Goal: Task Accomplishment & Management: Complete application form

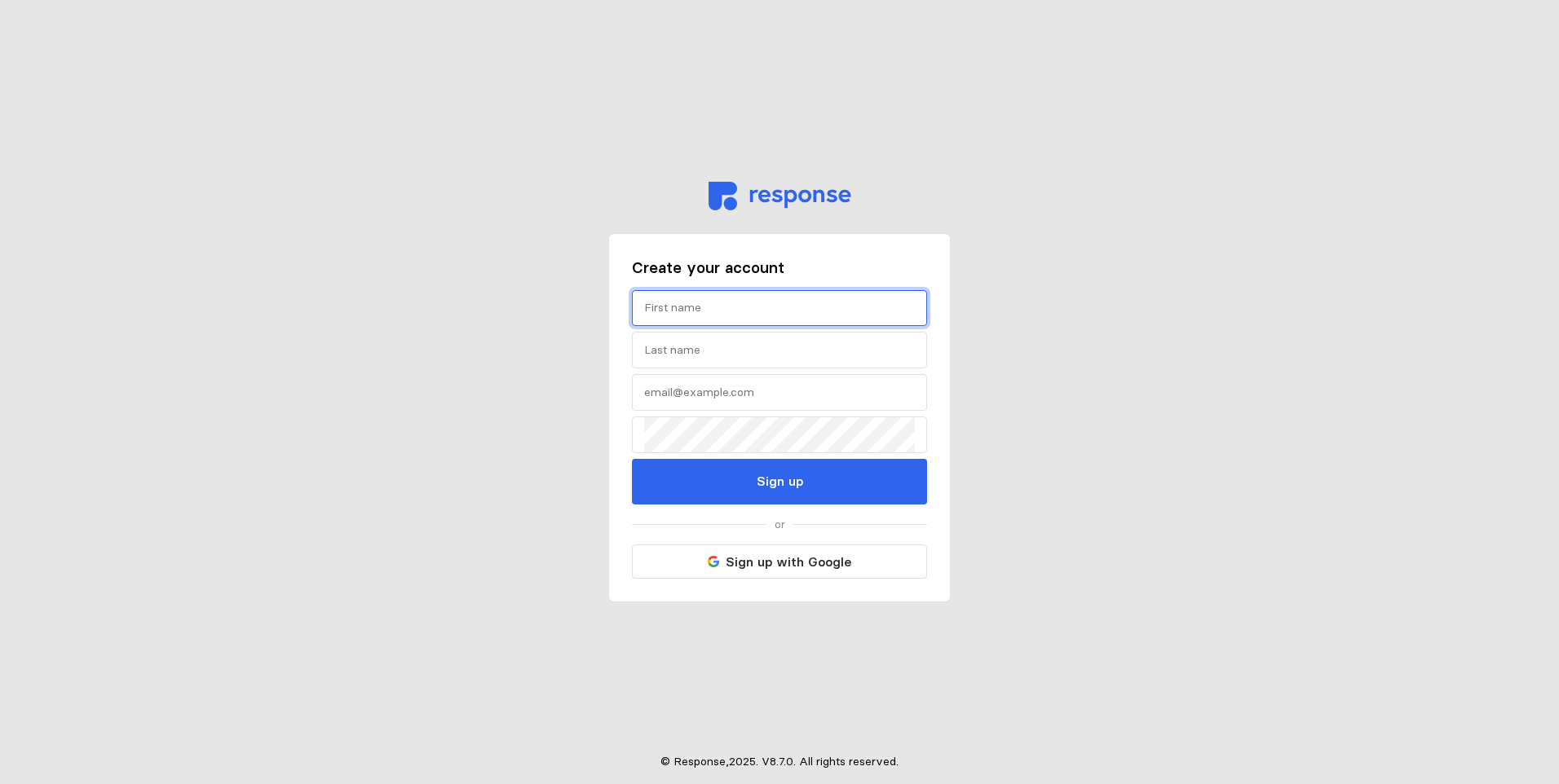
click at [673, 301] on input "text" at bounding box center [779, 308] width 270 height 35
type input "Ruby"
click at [772, 345] on input "text" at bounding box center [779, 350] width 270 height 35
type input "[PERSON_NAME]"
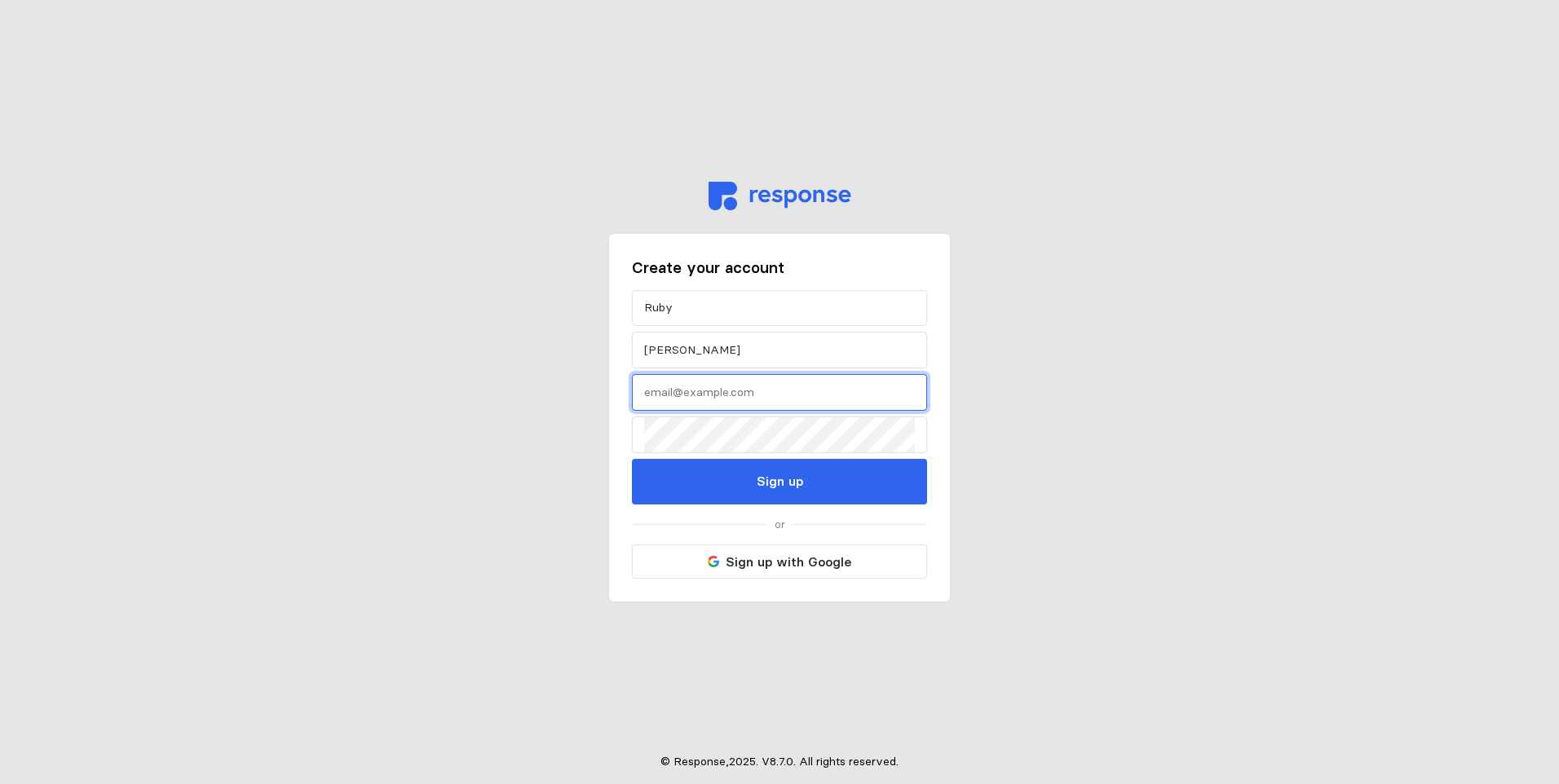
click at [753, 408] on input "text" at bounding box center [779, 392] width 270 height 35
type input "[EMAIL_ADDRESS][DOMAIN_NAME]"
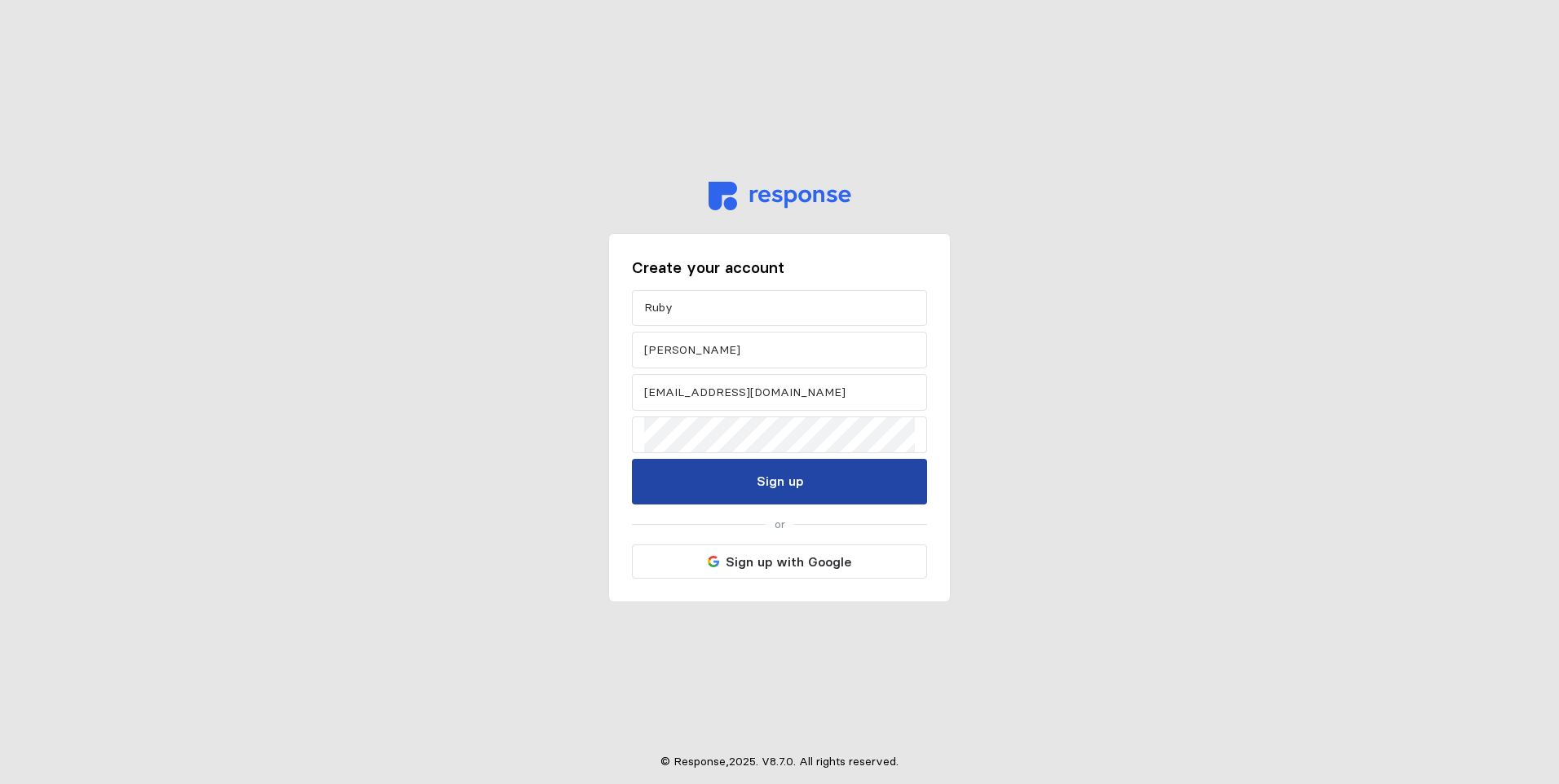
click at [756, 483] on button "Sign up" at bounding box center [779, 482] width 295 height 46
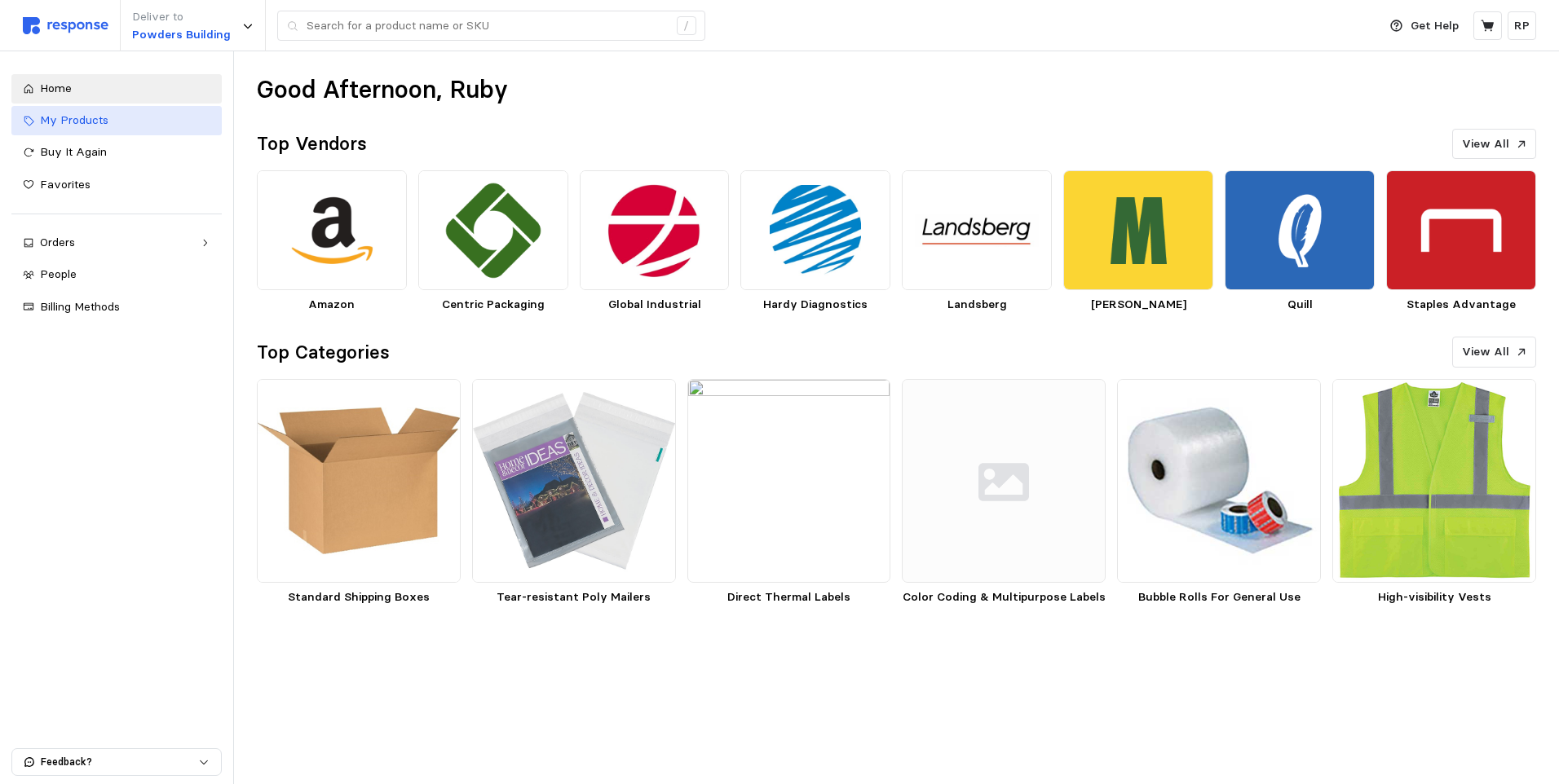
click at [147, 117] on div "My Products" at bounding box center [125, 120] width 170 height 18
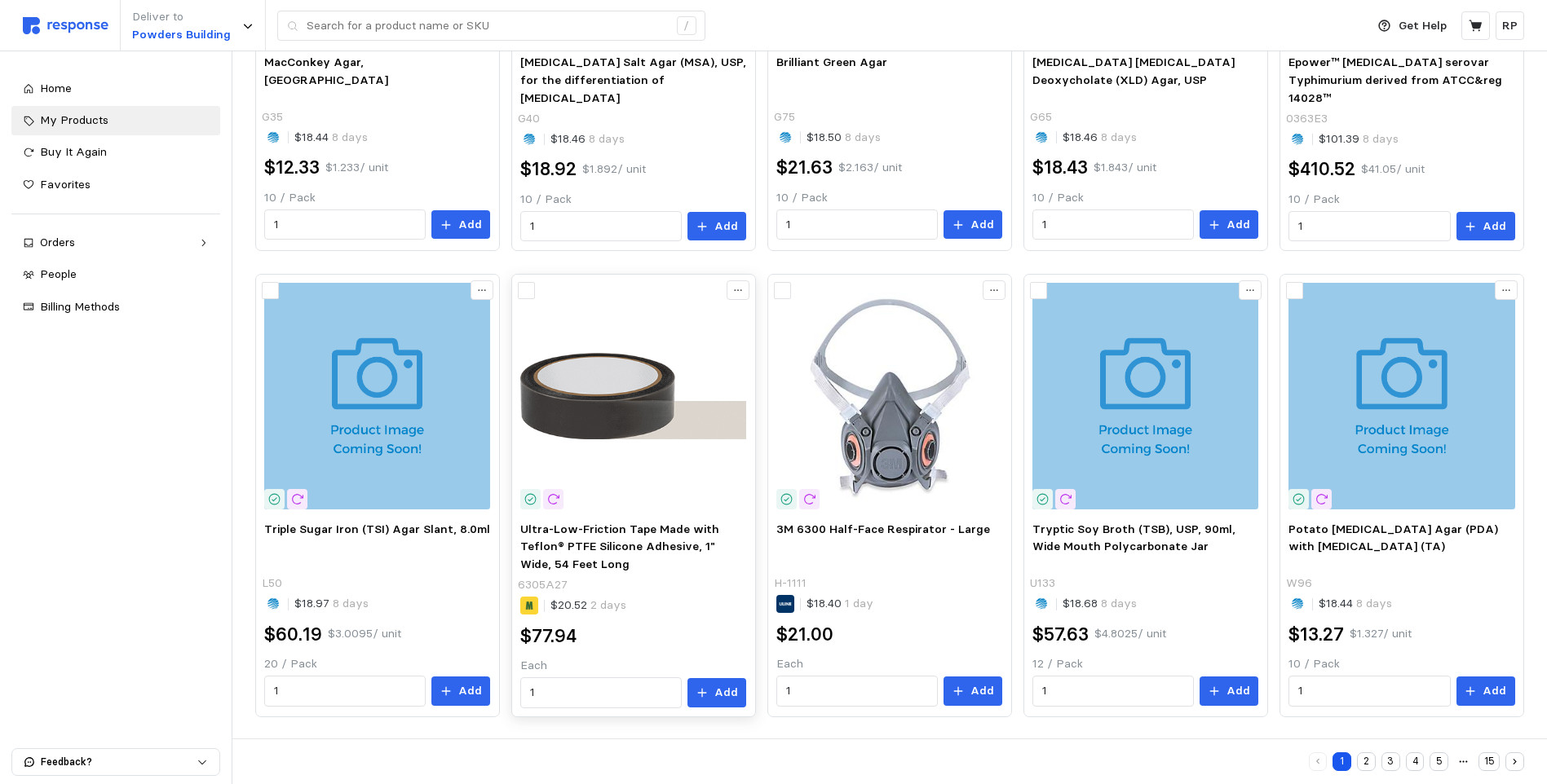
scroll to position [844, 0]
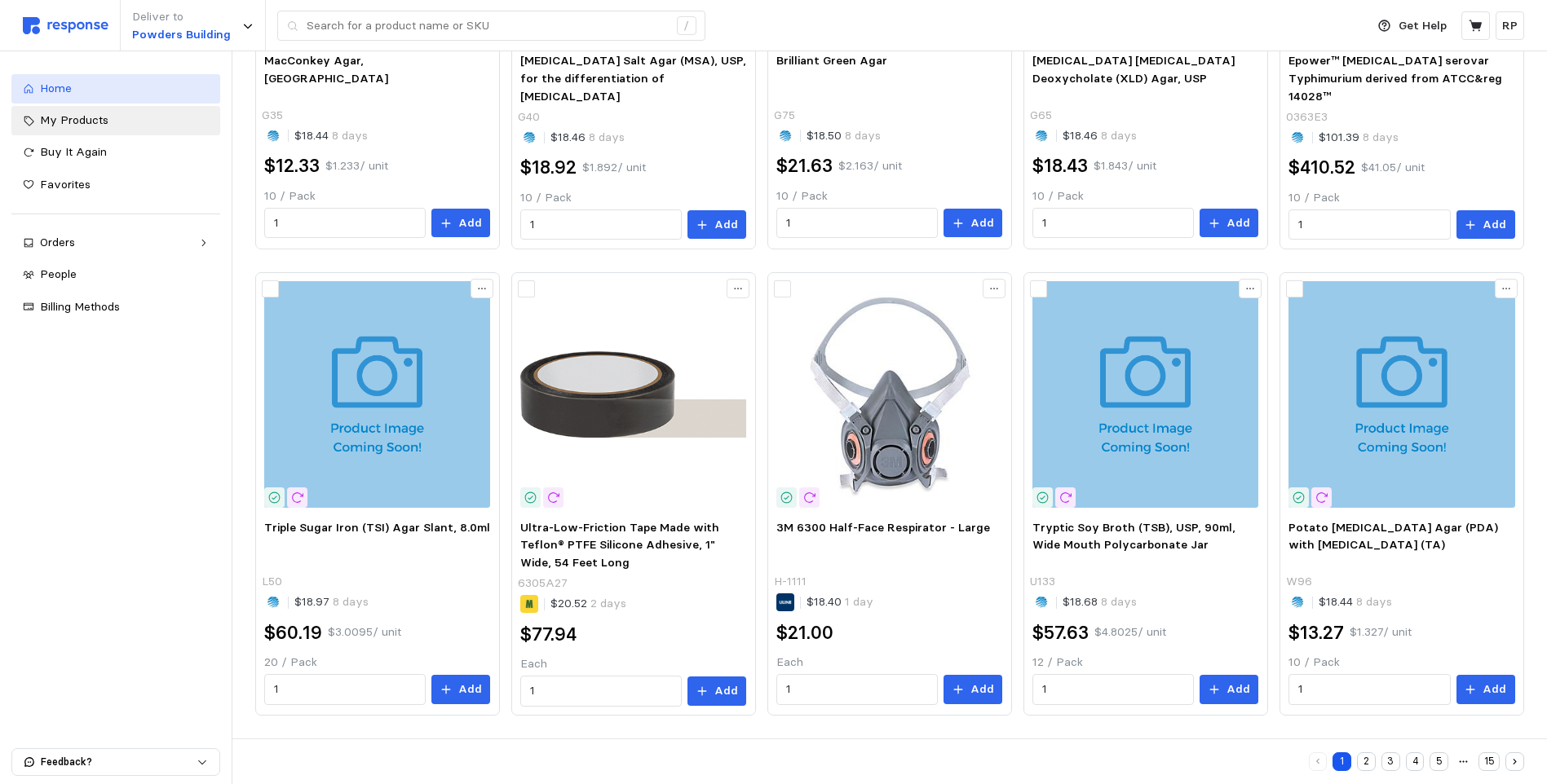
click at [180, 77] on link "Home" at bounding box center [115, 88] width 209 height 29
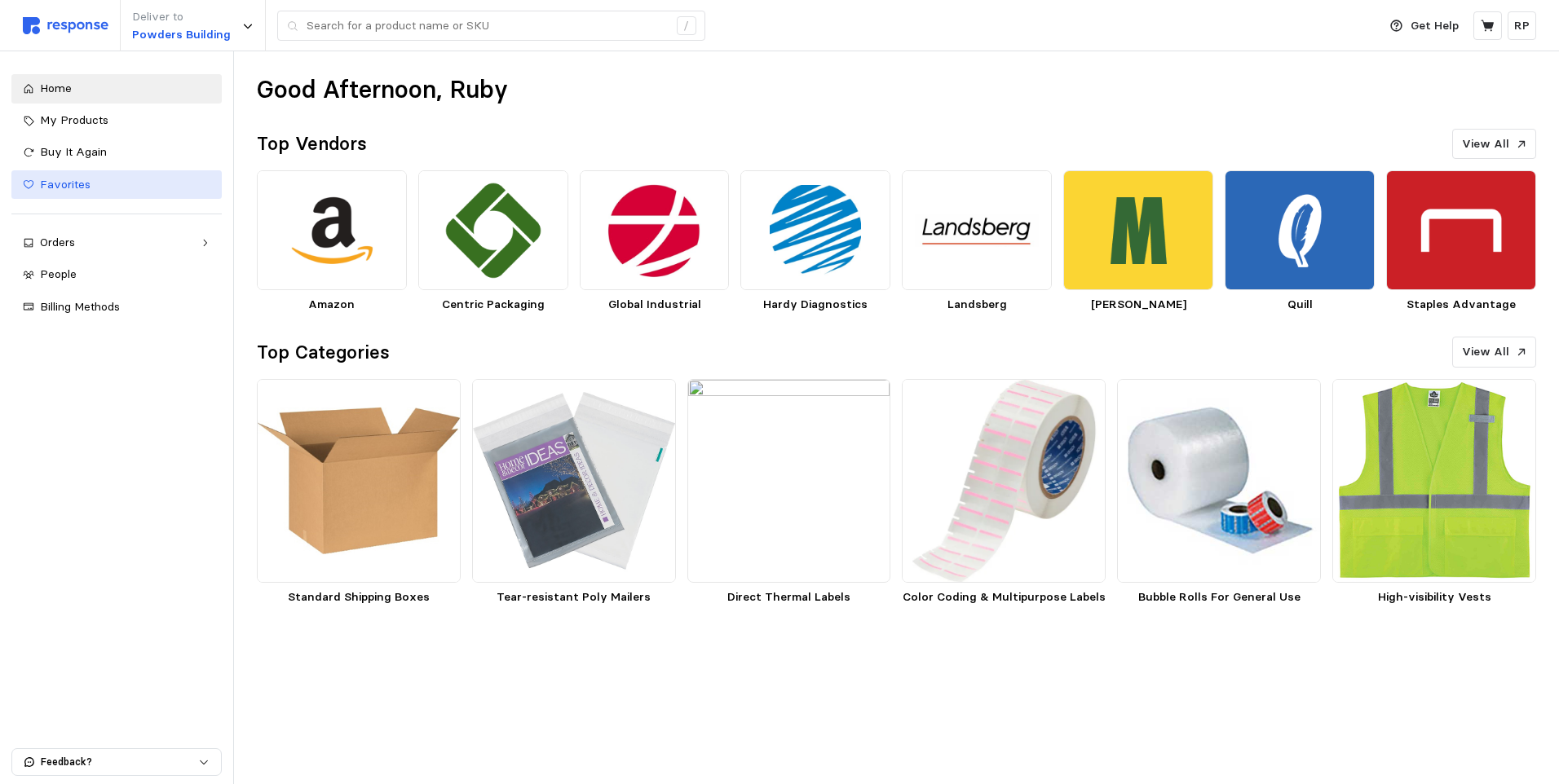
click at [92, 170] on link "Favorites" at bounding box center [116, 184] width 211 height 29
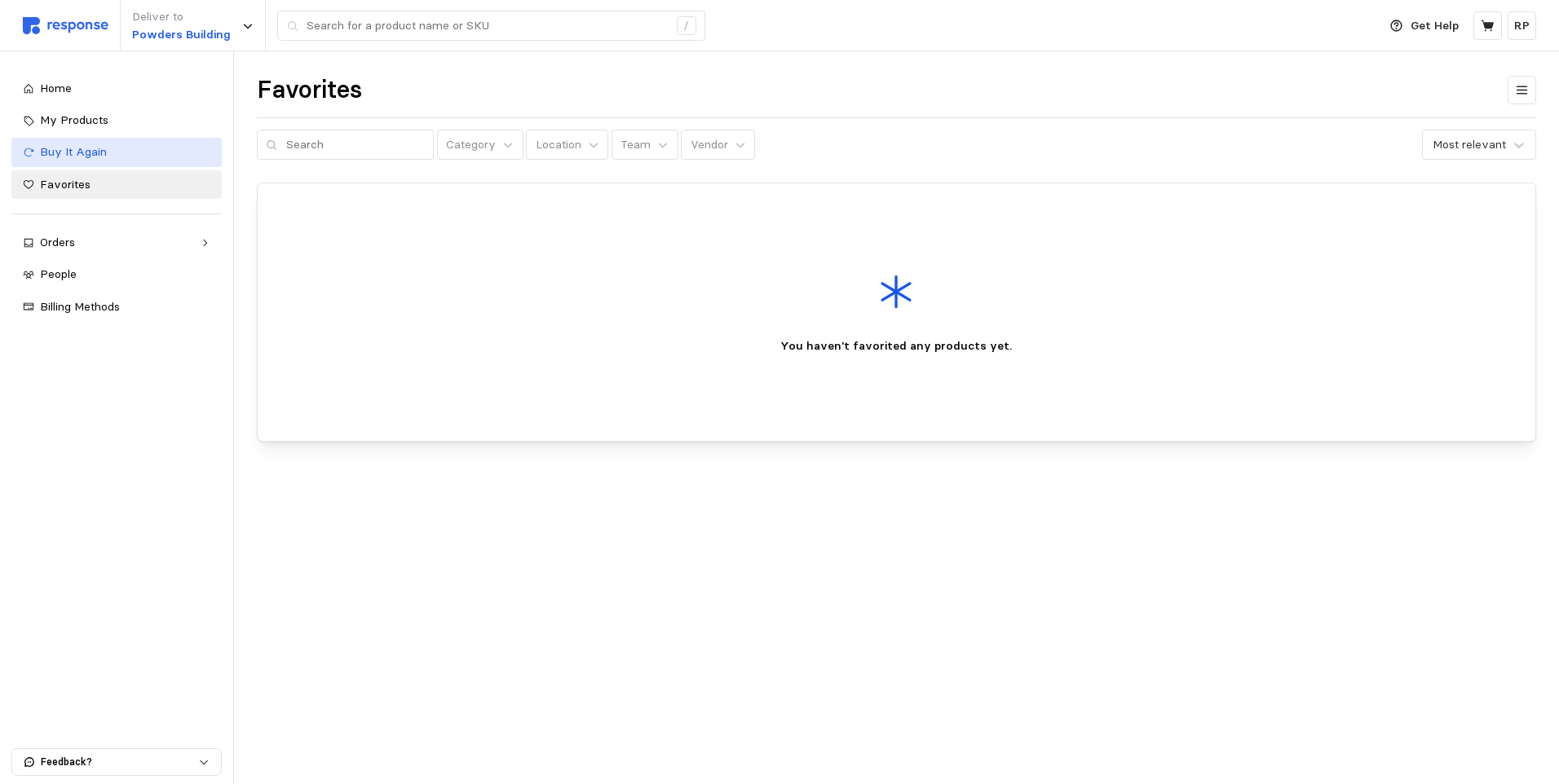
click at [97, 143] on div "Buy It Again" at bounding box center [125, 152] width 170 height 18
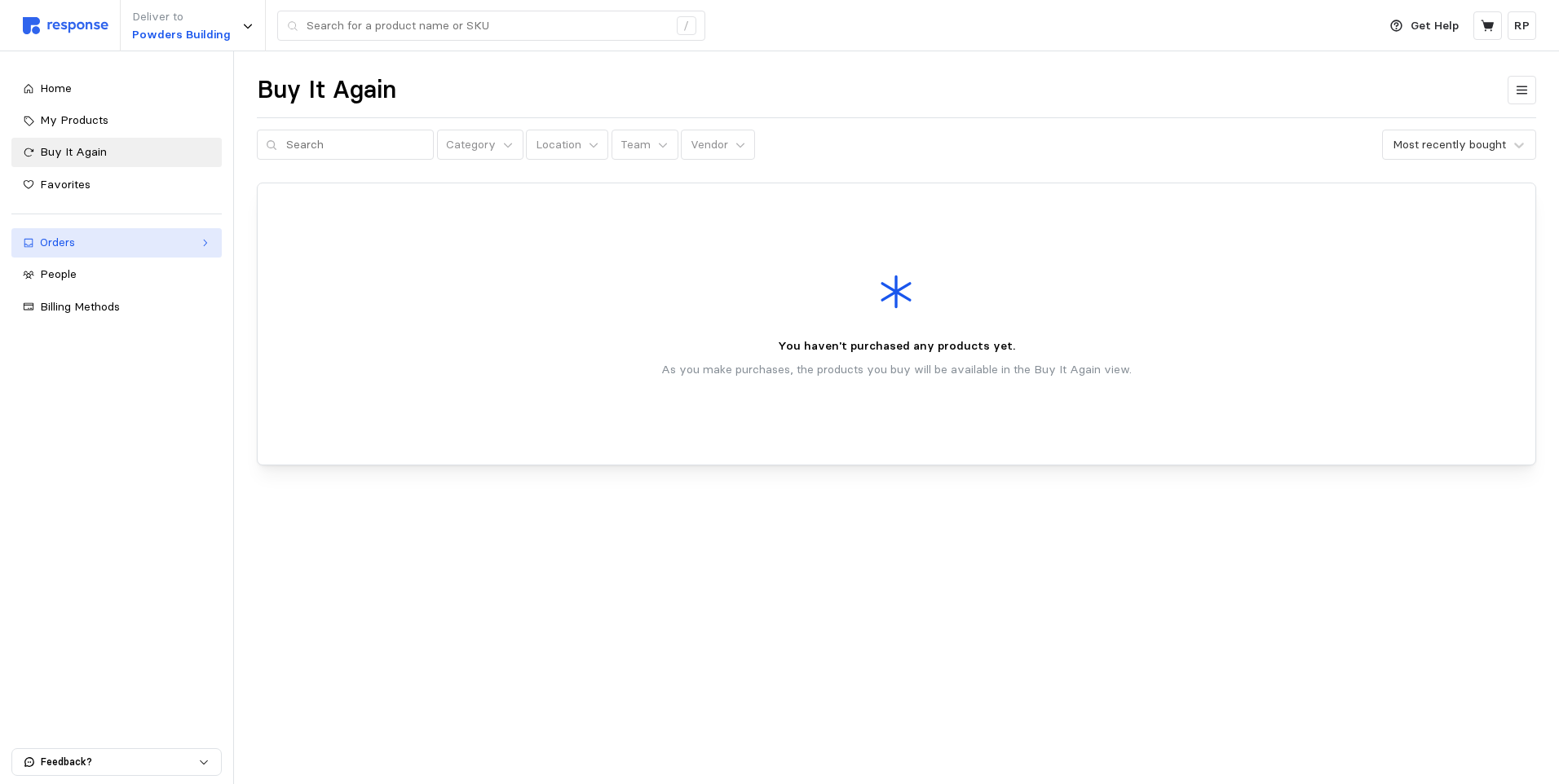
click at [96, 246] on div "Orders" at bounding box center [117, 242] width 153 height 18
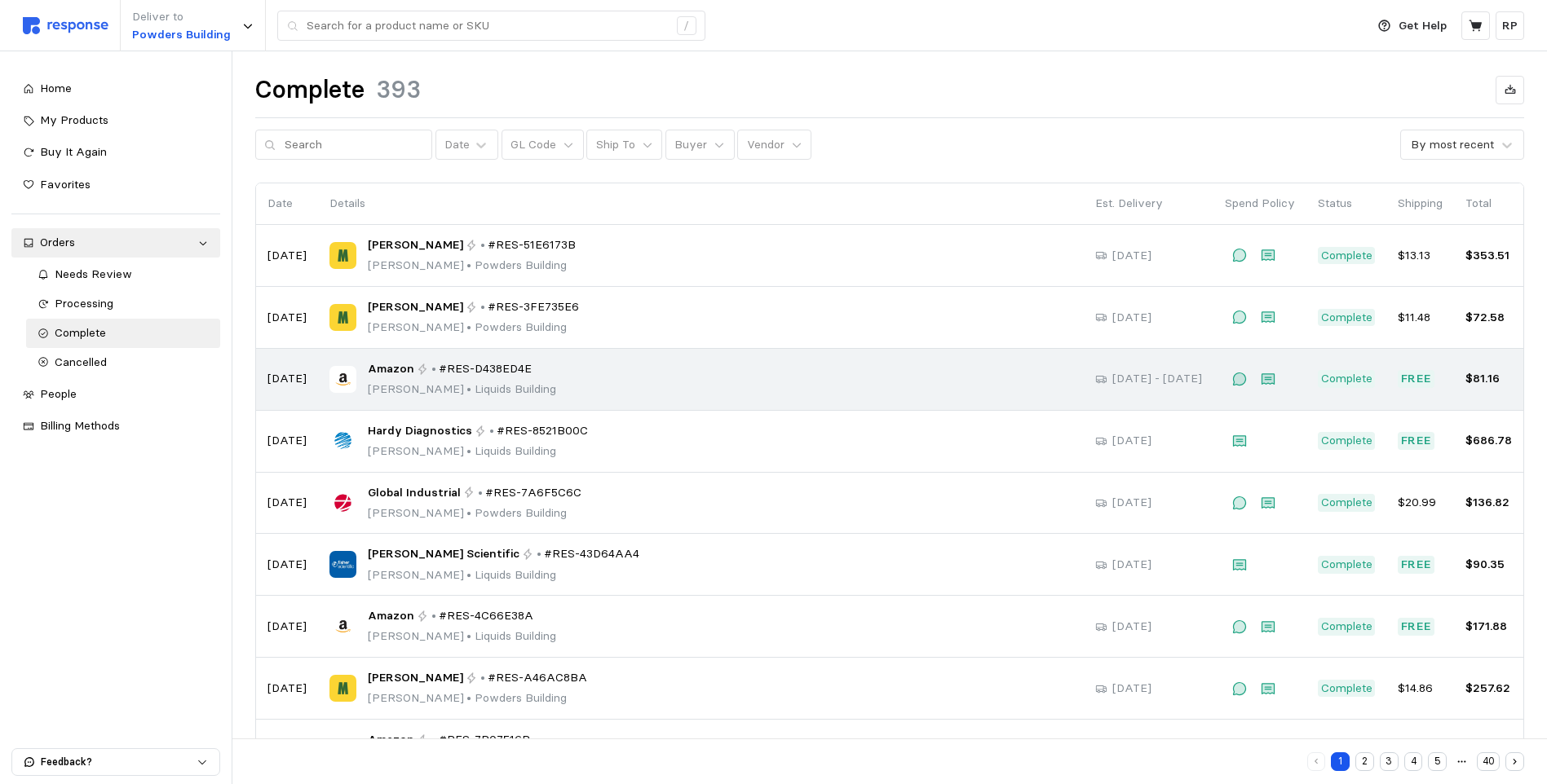
click at [565, 378] on div "Amazon • #RES-D438ED4E [PERSON_NAME] • [GEOGRAPHIC_DATA]" at bounding box center [701, 379] width 743 height 38
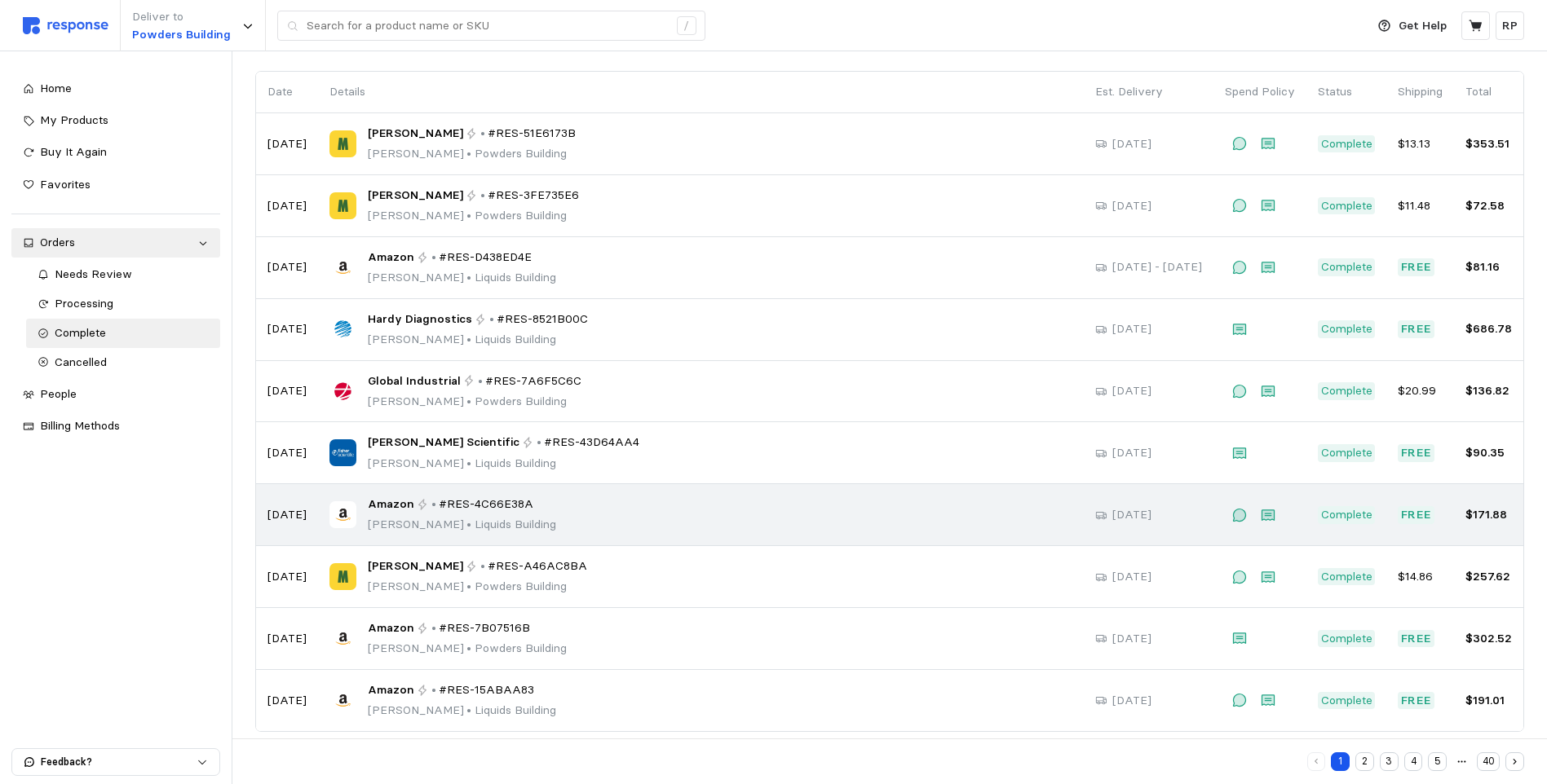
scroll to position [128, 0]
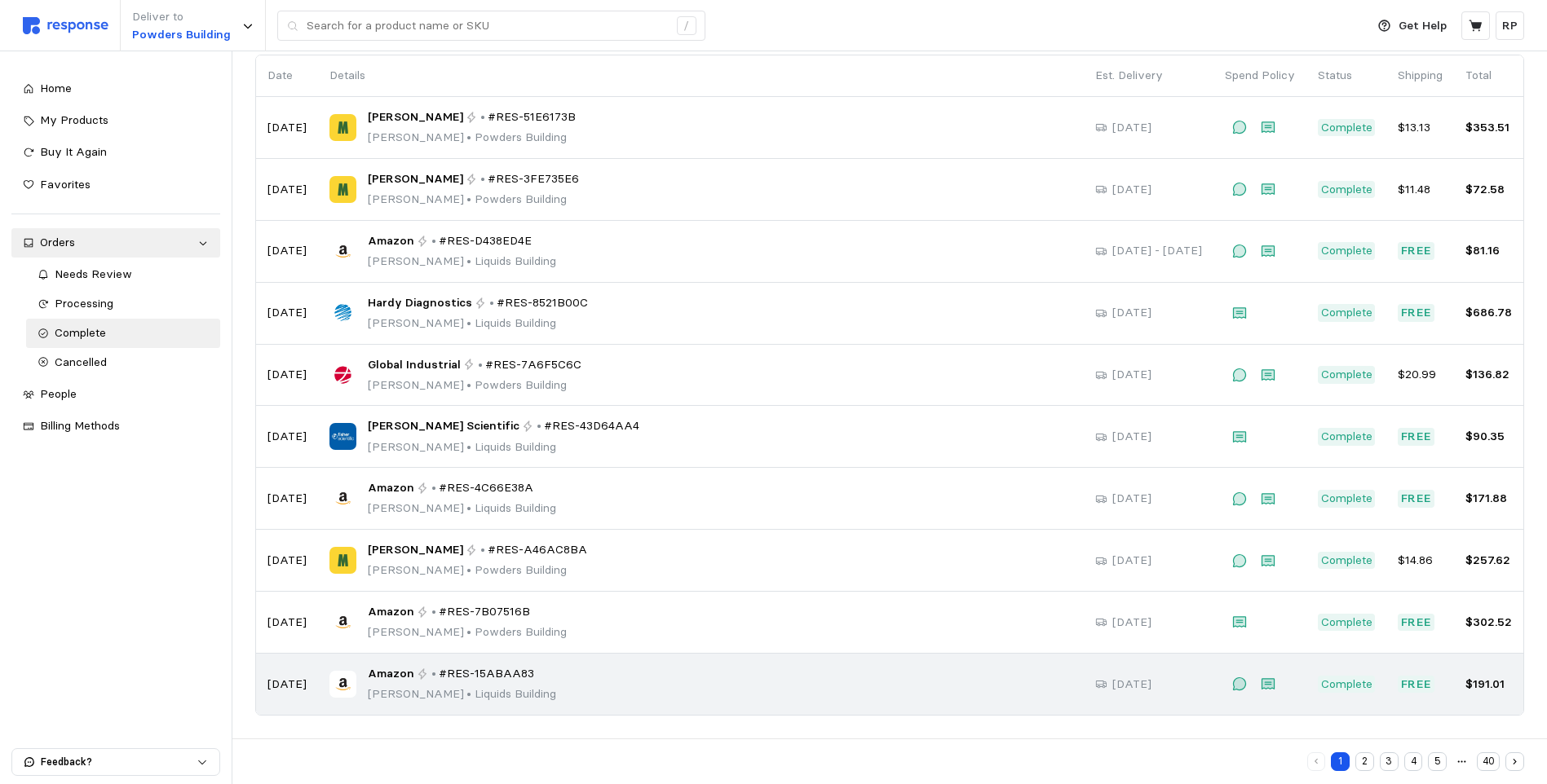
click at [608, 662] on td "Amazon • #RES-15ABAA83 [PERSON_NAME] • [GEOGRAPHIC_DATA]" at bounding box center [701, 684] width 766 height 61
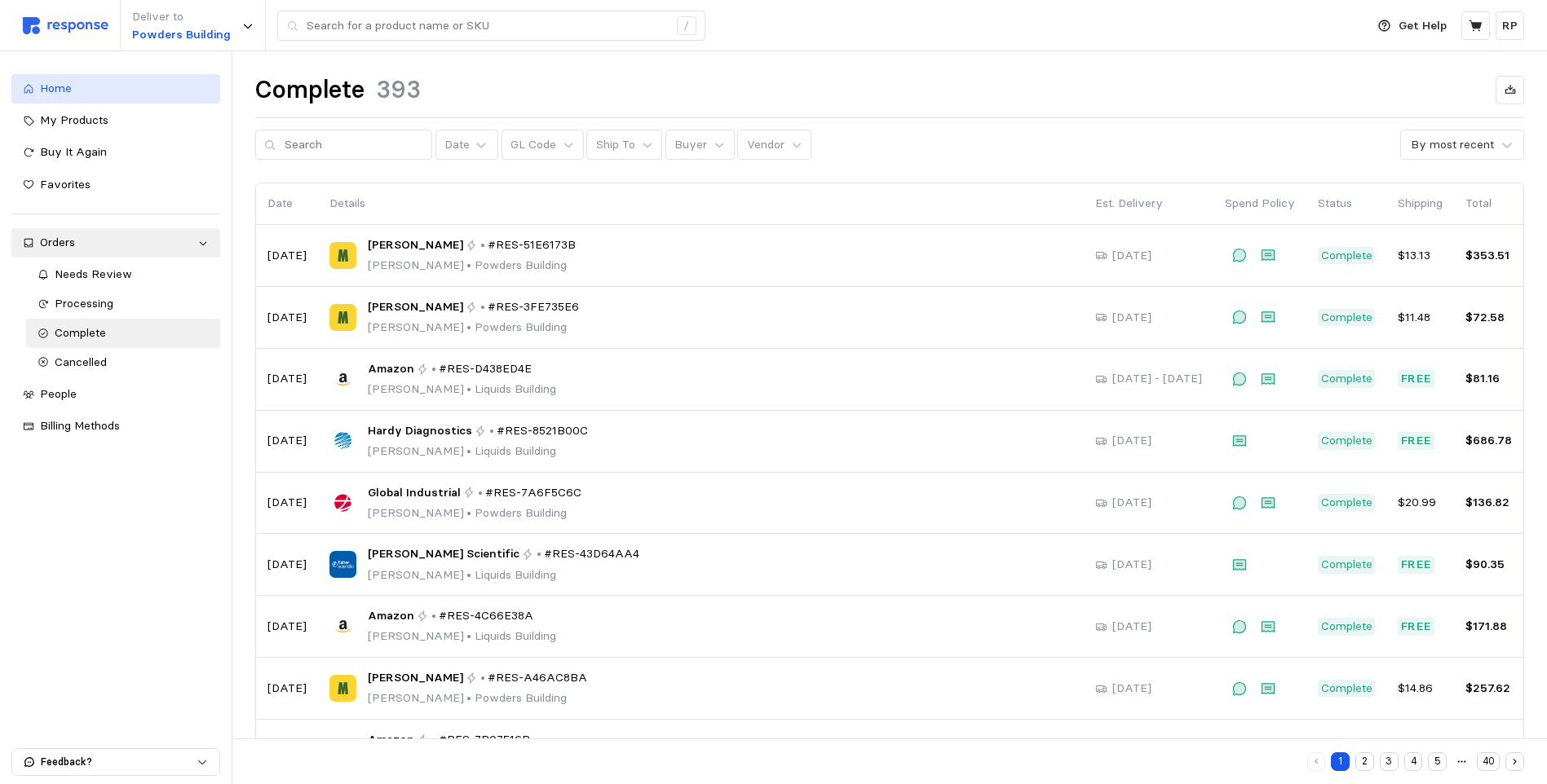
click at [92, 99] on link "Home" at bounding box center [115, 88] width 209 height 29
